Goal: Information Seeking & Learning: Learn about a topic

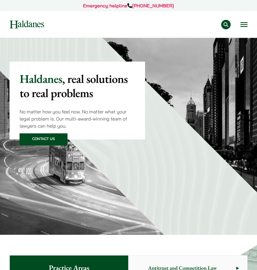
click at [246, 25] on button "Open menu" at bounding box center [244, 24] width 7 height 5
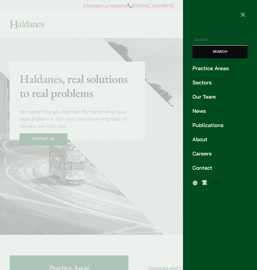
click at [208, 151] on link "Careers" at bounding box center [220, 154] width 55 height 8
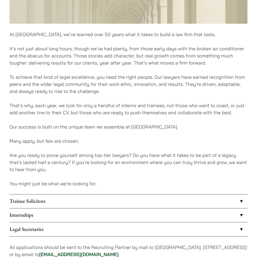
scroll to position [324, 0]
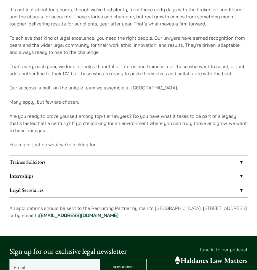
click at [203, 180] on link "Internships" at bounding box center [128, 176] width 238 height 14
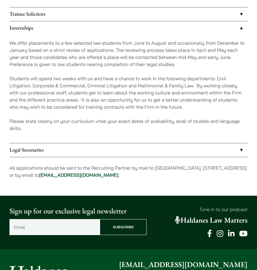
scroll to position [502, 0]
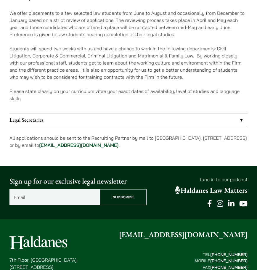
click at [161, 121] on link "Legal Secretaries" at bounding box center [128, 120] width 238 height 14
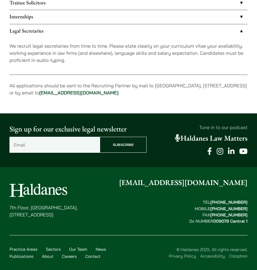
scroll to position [481, 0]
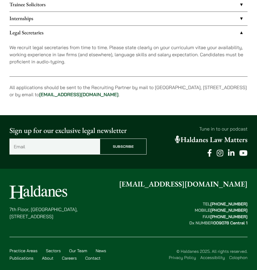
click at [154, 27] on link "Legal Secretaries" at bounding box center [128, 33] width 238 height 14
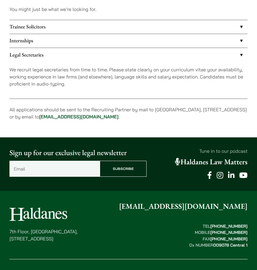
scroll to position [445, 0]
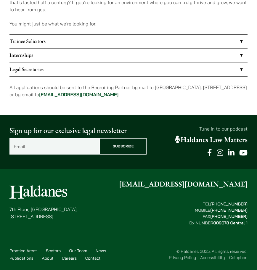
click at [147, 57] on link "Internships" at bounding box center [128, 56] width 238 height 14
